Goal: Information Seeking & Learning: Learn about a topic

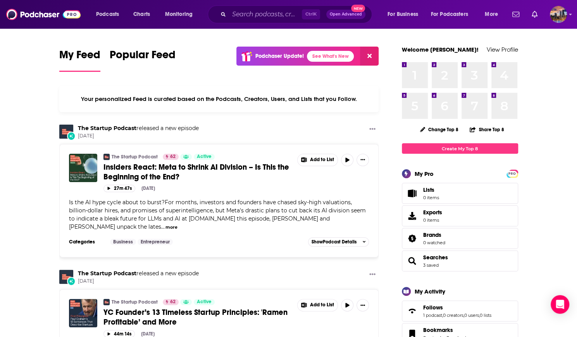
click at [269, 11] on input "Search podcasts, credits, & more..." at bounding box center [265, 14] width 73 height 12
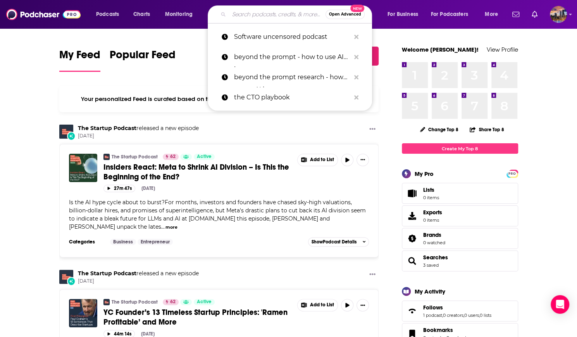
paste input "Thirty Minute Mentors"
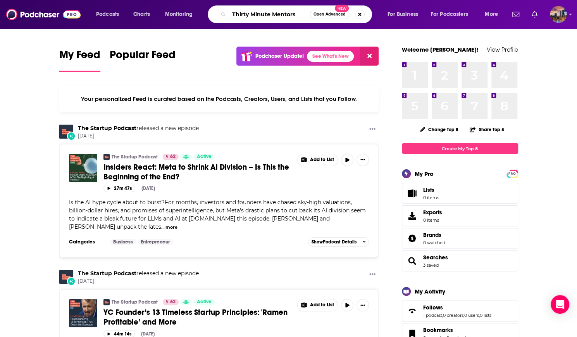
type input "Thirty Minute Mentors"
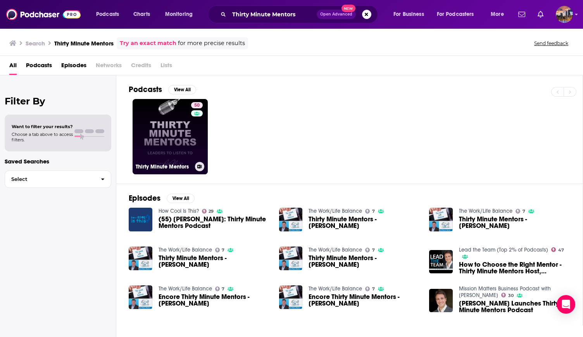
click at [168, 139] on link "50 Thirty Minute Mentors" at bounding box center [170, 136] width 75 height 75
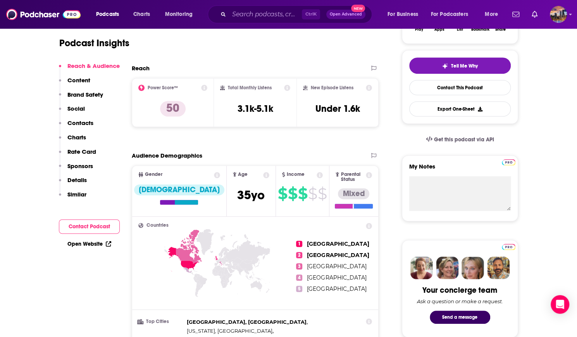
scroll to position [160, 0]
drag, startPoint x: 278, startPoint y: 109, endPoint x: 230, endPoint y: 109, distance: 47.7
click at [230, 109] on div "Total Monthly Listens 3.1k-5.1k" at bounding box center [255, 102] width 70 height 36
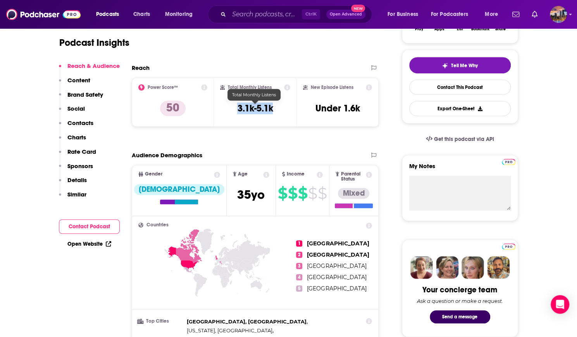
copy h3 "3.1k-5.1k"
drag, startPoint x: 278, startPoint y: 111, endPoint x: 233, endPoint y: 107, distance: 44.3
click at [233, 107] on div "Total Monthly Listens 3.1k-5.1k" at bounding box center [255, 102] width 70 height 36
copy h3 "3.1k-5.1k"
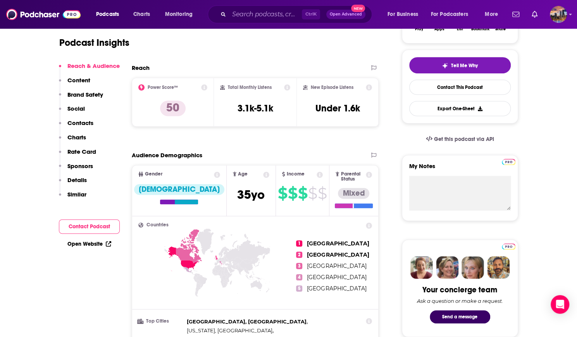
drag, startPoint x: 26, startPoint y: 291, endPoint x: 47, endPoint y: 269, distance: 30.7
click at [272, 17] on input "Search podcasts, credits, & more..." at bounding box center [265, 14] width 73 height 12
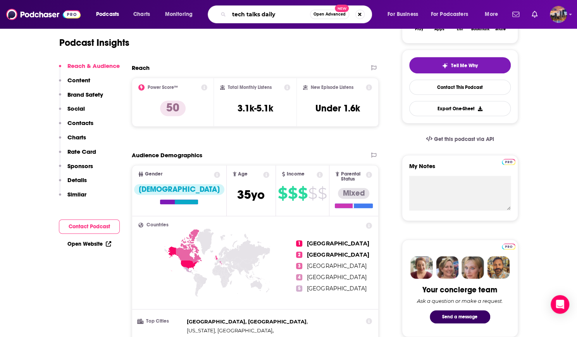
type input "tech talks daily"
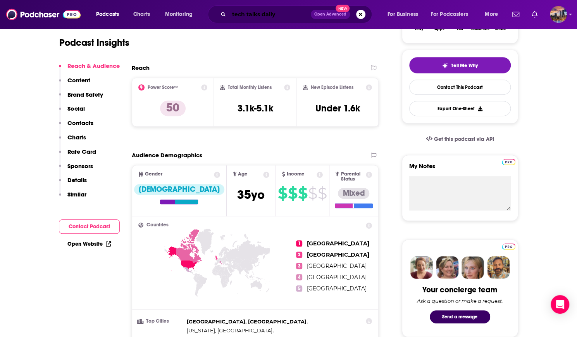
click at [297, 16] on input "tech talks daily" at bounding box center [270, 14] width 82 height 12
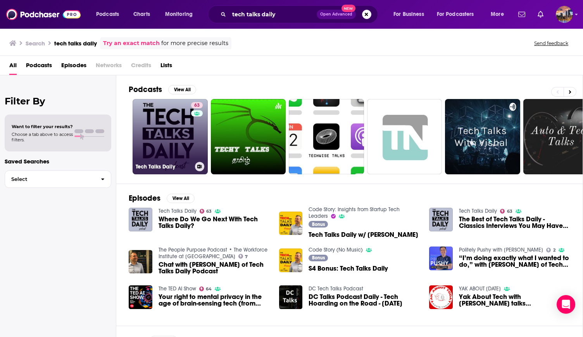
click at [181, 126] on link "63 Tech Talks Daily" at bounding box center [170, 136] width 75 height 75
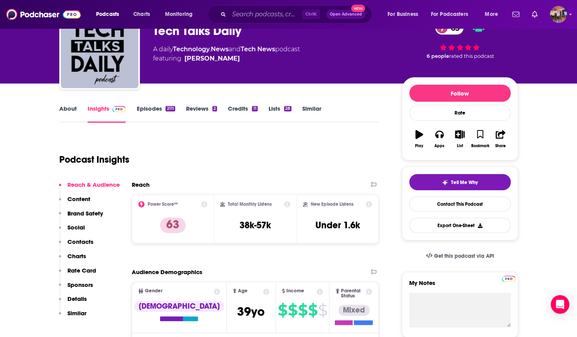
scroll to position [43, 0]
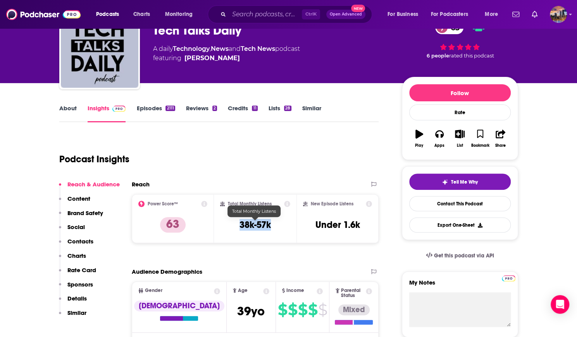
drag, startPoint x: 263, startPoint y: 226, endPoint x: 226, endPoint y: 221, distance: 37.5
click at [226, 221] on div "Total Monthly Listens 38k-57k" at bounding box center [255, 218] width 70 height 36
copy h3 "38k-57k"
